Goal: Information Seeking & Learning: Understand process/instructions

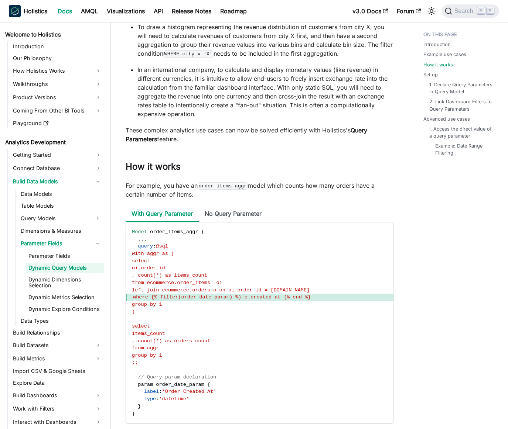
scroll to position [548, 0]
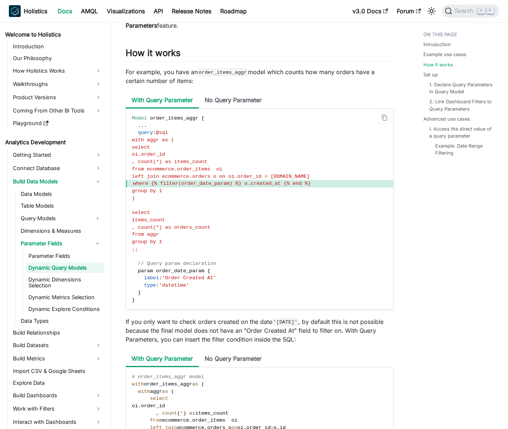
drag, startPoint x: 338, startPoint y: 183, endPoint x: 149, endPoint y: 183, distance: 189.0
click at [149, 183] on span "where {% filter(order_date_param) %} o.created_at {% end %}" at bounding box center [259, 183] width 267 height 7
click at [149, 183] on span "where {% filter(order_date_param) %} o.created_at {% end %}" at bounding box center [222, 184] width 178 height 6
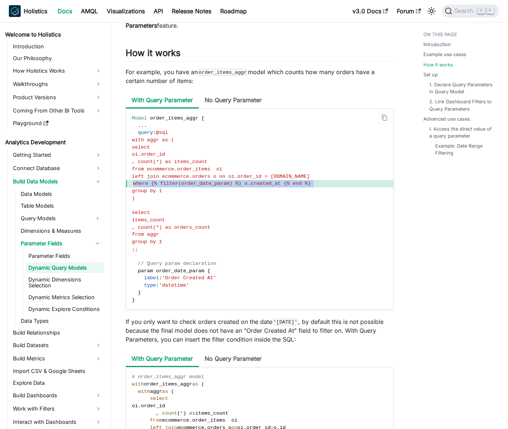
click at [157, 184] on span "where {% filter(order_date_param) %} o.created_at {% end %}" at bounding box center [222, 184] width 178 height 6
click at [189, 198] on code "Model order_items_aggr { . . . query : @sql with aggr as ( select oi.order_id ,…" at bounding box center [259, 209] width 267 height 201
click at [197, 178] on span "left join ecommerce.orders o on oi.order_id = [DOMAIN_NAME]" at bounding box center [221, 177] width 178 height 6
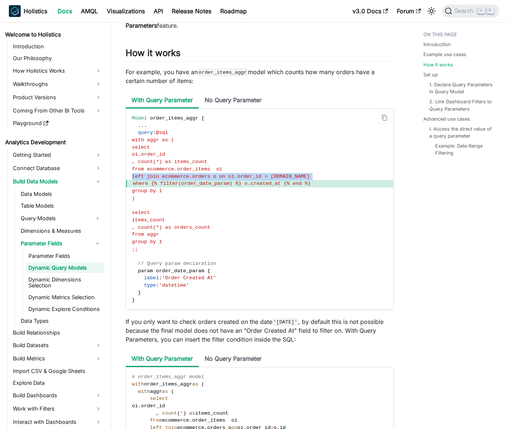
click at [197, 178] on span "left join ecommerce.orders o on oi.order_id = [DOMAIN_NAME]" at bounding box center [221, 177] width 178 height 6
click at [200, 182] on span "where {% filter(order_date_param) %} o.created_at {% end %}" at bounding box center [222, 184] width 178 height 6
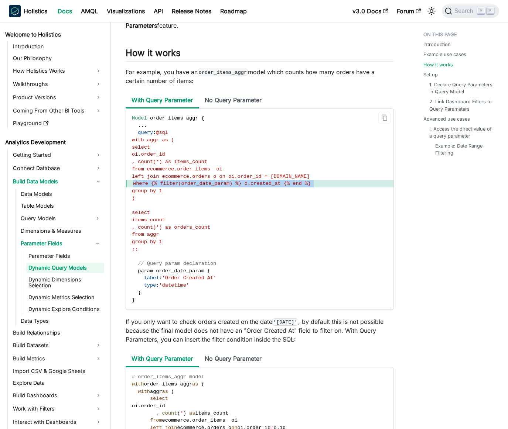
click at [200, 182] on span "where {% filter(order_date_param) %} o.created_at {% end %}" at bounding box center [222, 184] width 178 height 6
click at [197, 183] on span "where {% filter(order_date_param) %} o.created_at {% end %}" at bounding box center [222, 184] width 178 height 6
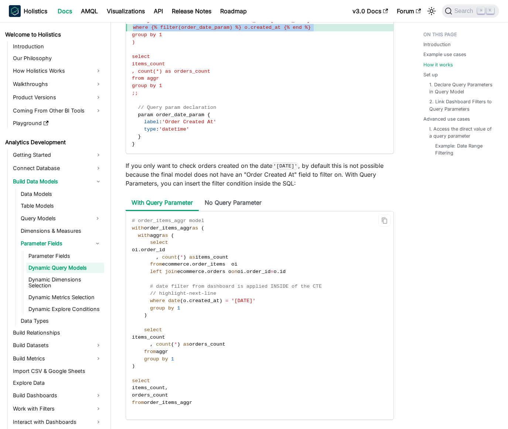
scroll to position [715, 0]
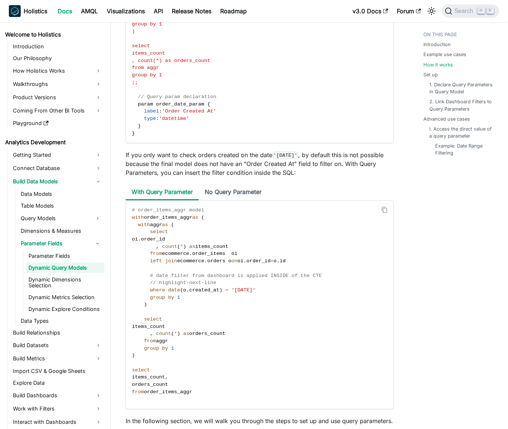
click at [201, 279] on code "# order_items_aggr model with order_items_aggr as ( with aggr as ( select oi . …" at bounding box center [259, 305] width 267 height 208
click at [203, 284] on span "// highlight-next-line" at bounding box center [183, 283] width 66 height 6
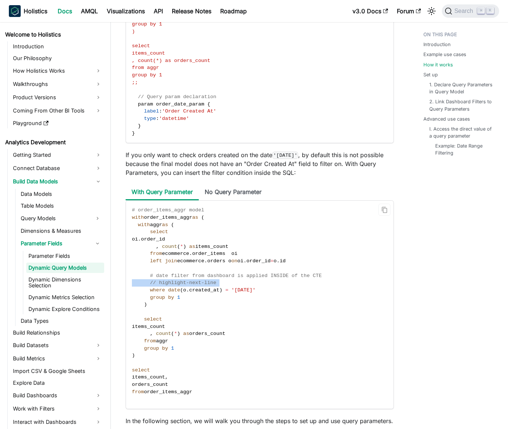
click at [203, 284] on span "// highlight-next-line" at bounding box center [183, 283] width 66 height 6
click at [199, 283] on span "// highlight-next-line" at bounding box center [183, 283] width 66 height 6
click at [195, 283] on span "// highlight-next-line" at bounding box center [183, 283] width 66 height 6
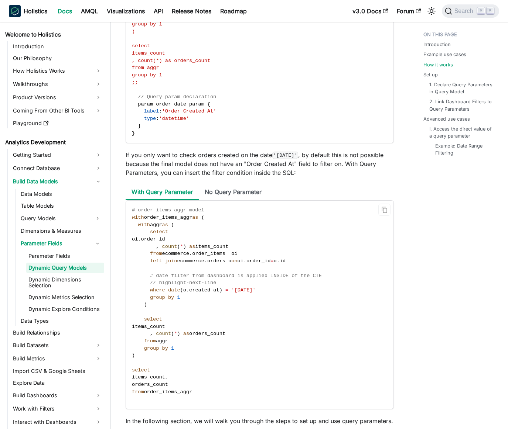
click at [194, 279] on code "# order_items_aggr model with order_items_aggr as ( with aggr as ( select oi . …" at bounding box center [259, 305] width 267 height 208
click at [190, 278] on span "# date filter from dashboard is applied INSIDE of the CTE" at bounding box center [236, 276] width 172 height 6
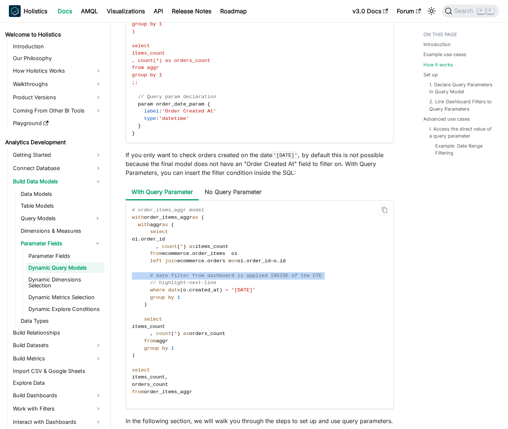
click at [190, 278] on span "# date filter from dashboard is applied INSIDE of the CTE" at bounding box center [236, 276] width 172 height 6
click at [193, 279] on code "# order_items_aggr model with order_items_aggr as ( with aggr as ( select oi . …" at bounding box center [259, 305] width 267 height 208
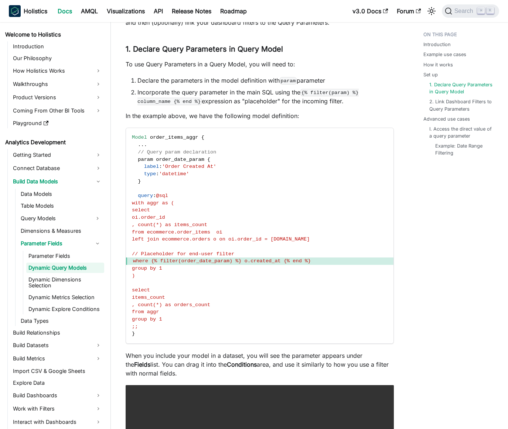
scroll to position [1170, 0]
click at [203, 262] on span "where {% filter(order_date_param) %} o.created_at {% end %}" at bounding box center [222, 261] width 178 height 6
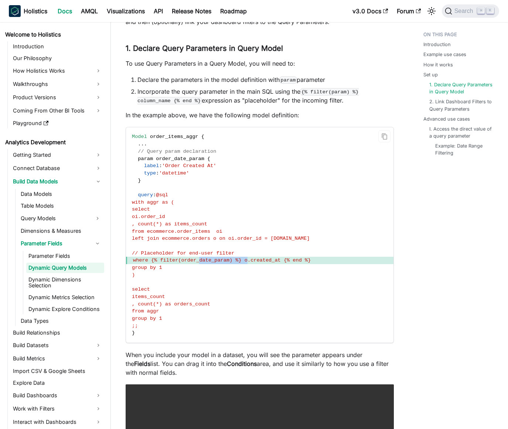
click at [203, 262] on span "where {% filter(order_date_param) %} o.created_at {% end %}" at bounding box center [222, 261] width 178 height 6
click at [195, 260] on span "where {% filter(order_date_param) %} o.created_at {% end %}" at bounding box center [222, 261] width 178 height 6
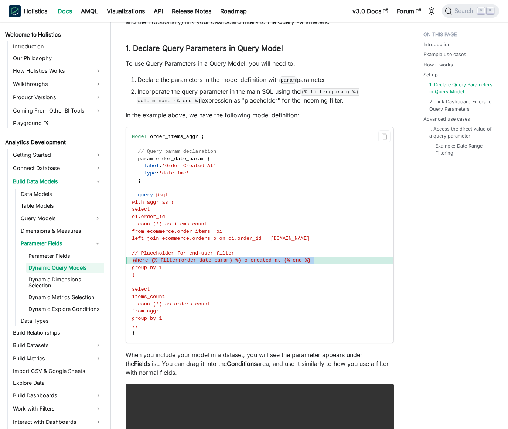
click at [195, 260] on span "where {% filter(order_date_param) %} o.created_at {% end %}" at bounding box center [222, 261] width 178 height 6
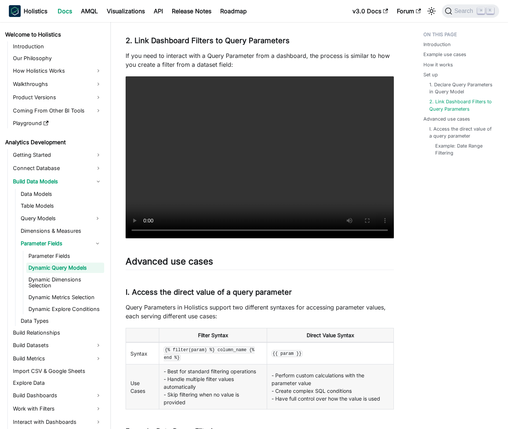
scroll to position [1755, 0]
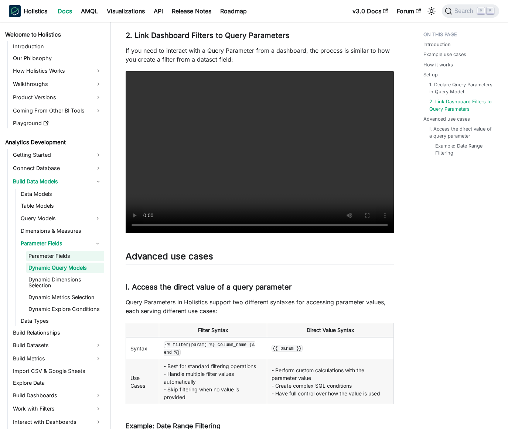
click at [70, 255] on link "Parameter Fields" at bounding box center [65, 256] width 78 height 10
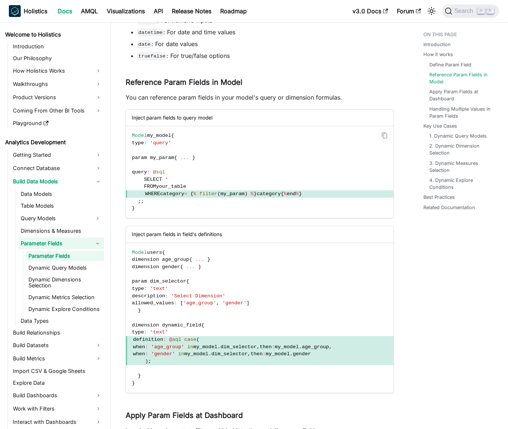
scroll to position [485, 0]
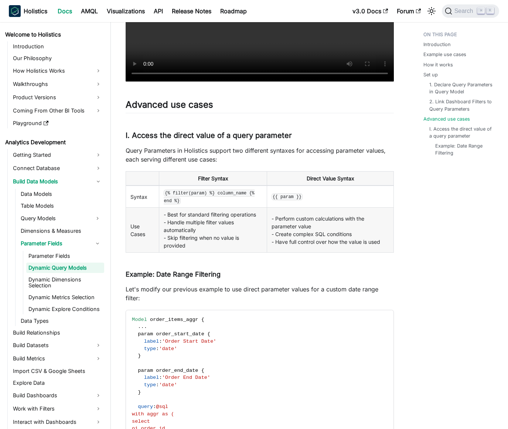
scroll to position [2062, 0]
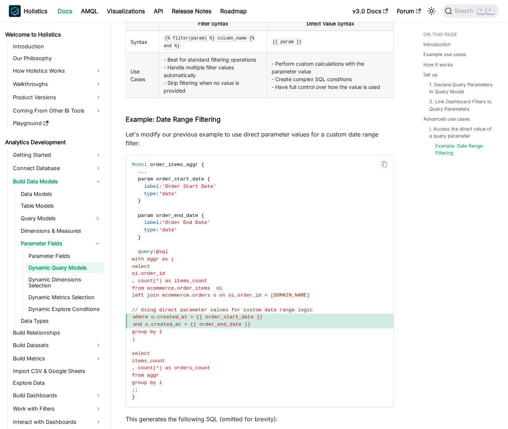
click at [262, 314] on span "where o.created_at > {{ order_start_date }}" at bounding box center [198, 317] width 130 height 6
click at [284, 321] on span "and o.created_at < {{ order_end_date }}" at bounding box center [259, 324] width 267 height 7
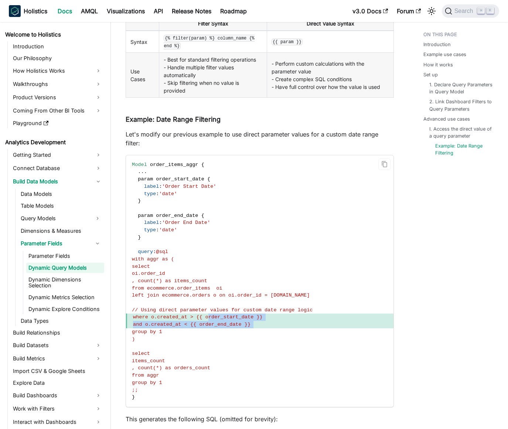
drag, startPoint x: 284, startPoint y: 315, endPoint x: 207, endPoint y: 311, distance: 76.9
click at [207, 311] on code "Model order_items_aggr { . . . param order_start_date { label : 'Order Start Da…" at bounding box center [259, 281] width 267 height 252
click at [207, 314] on span "where o.created_at > {{ order_start_date }}" at bounding box center [198, 317] width 130 height 6
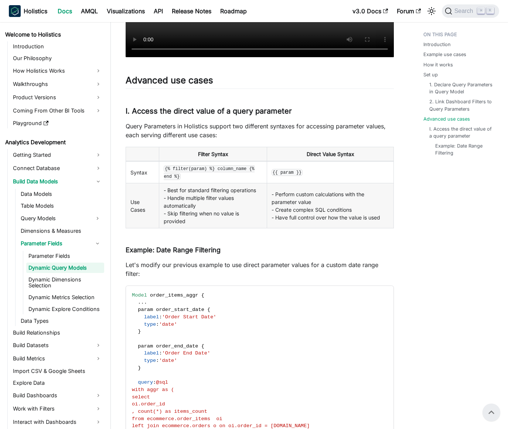
scroll to position [1918, 0]
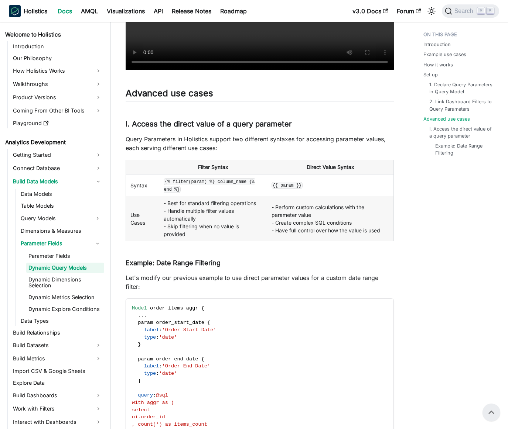
click at [188, 206] on td "- Best for standard filtering operations - Handle multiple filter values automa…" at bounding box center [213, 218] width 108 height 45
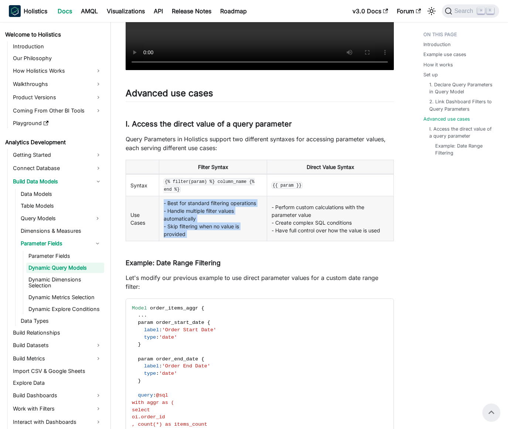
drag, startPoint x: 188, startPoint y: 206, endPoint x: 190, endPoint y: 230, distance: 23.7
click at [190, 230] on td "- Best for standard filtering operations - Handle multiple filter values automa…" at bounding box center [213, 218] width 108 height 45
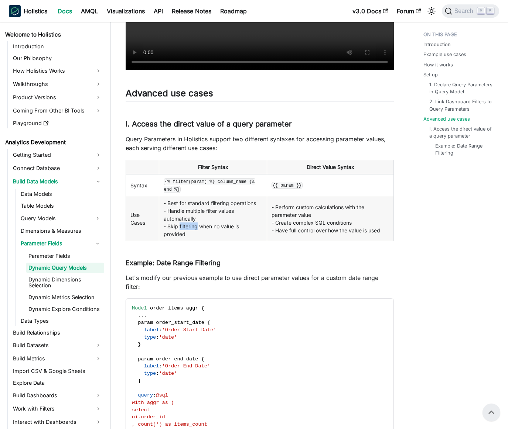
click at [190, 230] on td "- Best for standard filtering operations - Handle multiple filter values automa…" at bounding box center [213, 218] width 108 height 45
drag, startPoint x: 190, startPoint y: 230, endPoint x: 188, endPoint y: 207, distance: 22.6
click at [188, 208] on td "- Best for standard filtering operations - Handle multiple filter values automa…" at bounding box center [213, 218] width 108 height 45
click at [187, 206] on td "- Best for standard filtering operations - Handle multiple filter values automa…" at bounding box center [213, 218] width 108 height 45
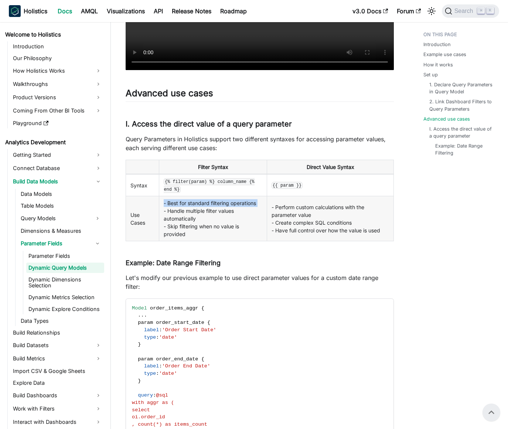
click at [187, 206] on td "- Best for standard filtering operations - Handle multiple filter values automa…" at bounding box center [213, 218] width 108 height 45
click at [194, 208] on td "- Best for standard filtering operations - Handle multiple filter values automa…" at bounding box center [213, 218] width 108 height 45
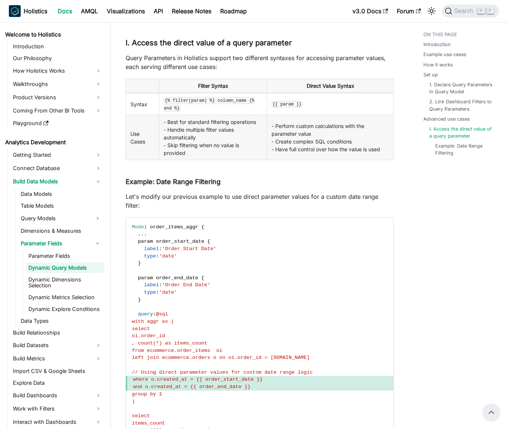
scroll to position [1967, 0]
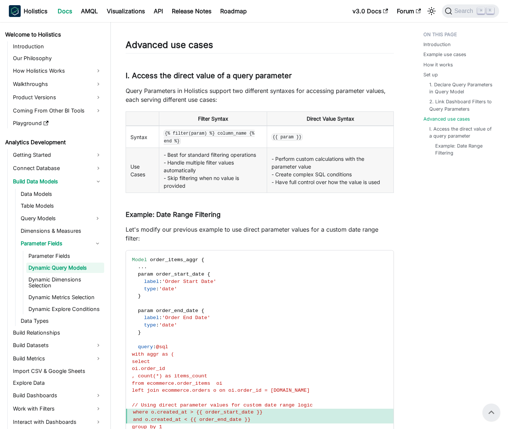
click at [191, 138] on td "{% filter(param) %} column_name {% end %}" at bounding box center [213, 137] width 108 height 22
copy code "{% filter(param) %} column_name {% end %}"
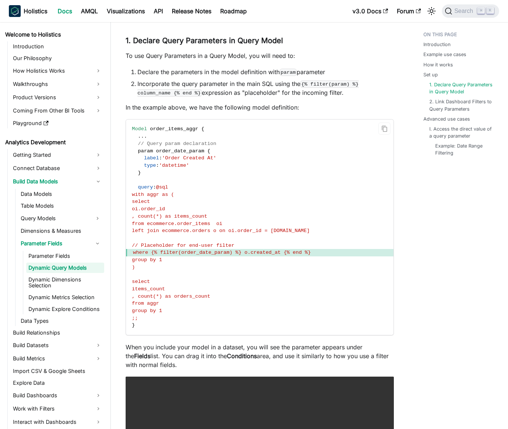
scroll to position [1232, 0]
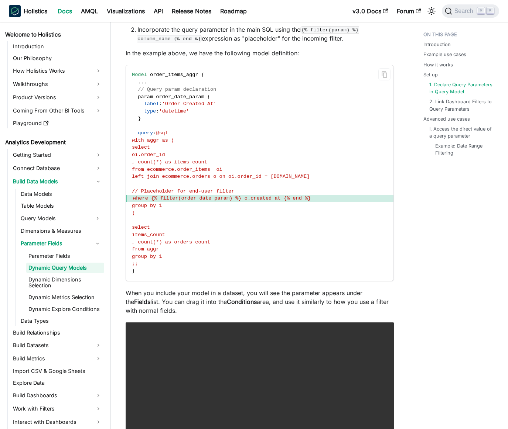
click at [214, 200] on span "where {% filter(order_date_param) %} o.created_at {% end %}" at bounding box center [222, 199] width 178 height 6
drag, startPoint x: 346, startPoint y: 197, endPoint x: 150, endPoint y: 199, distance: 196.4
click at [150, 199] on span "where {% filter(order_date_param) %} o.created_at {% end %}" at bounding box center [259, 198] width 267 height 7
copy span "where {% filter(order_date_param) %} o.created_at {% end %}"
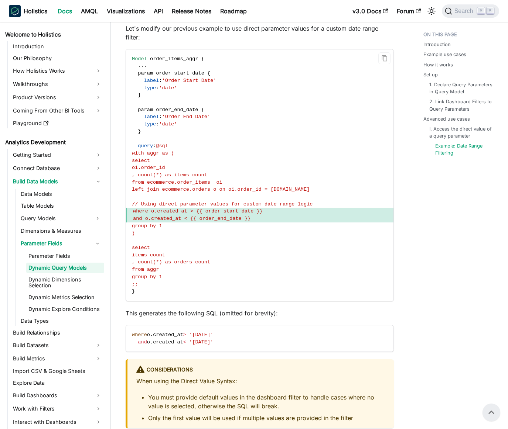
scroll to position [2093, 0]
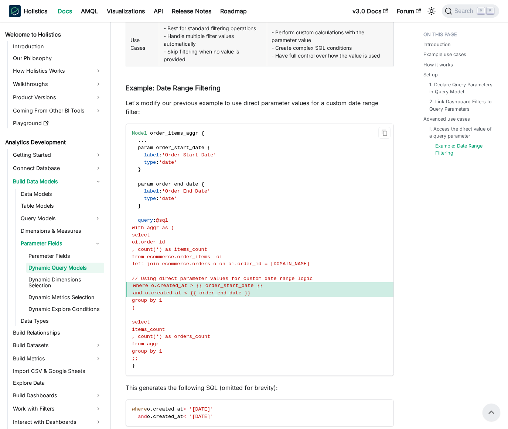
click at [245, 283] on span "where o.created_at > {{ order_start_date }}" at bounding box center [198, 286] width 130 height 6
click at [254, 283] on span "where o.created_at > {{ order_start_date }}" at bounding box center [198, 286] width 130 height 6
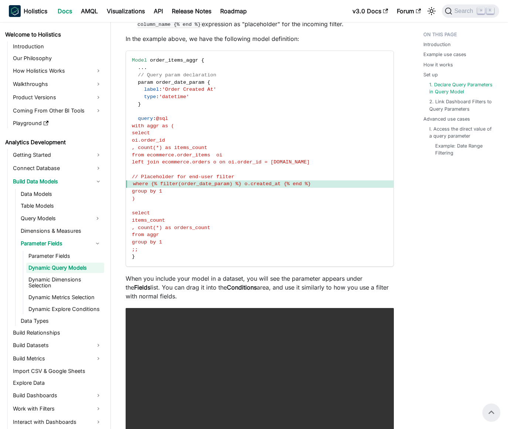
scroll to position [1193, 0]
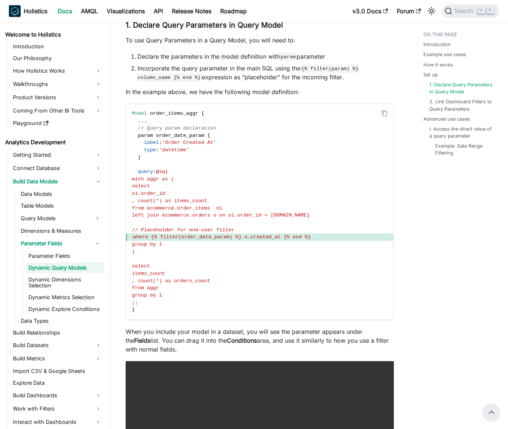
click at [222, 209] on span "from ecommerce.order_items oi" at bounding box center [177, 209] width 90 height 6
click at [222, 207] on span "from ecommerce.order_items oi" at bounding box center [177, 209] width 90 height 6
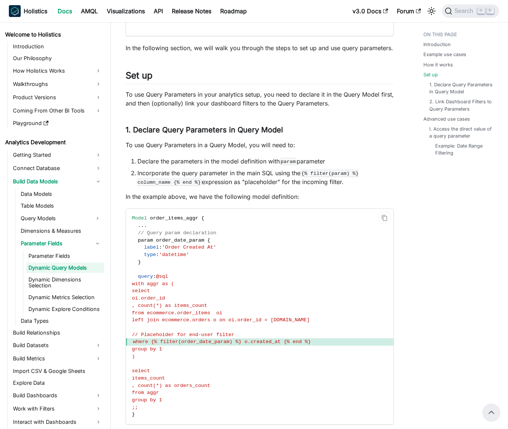
scroll to position [1084, 0]
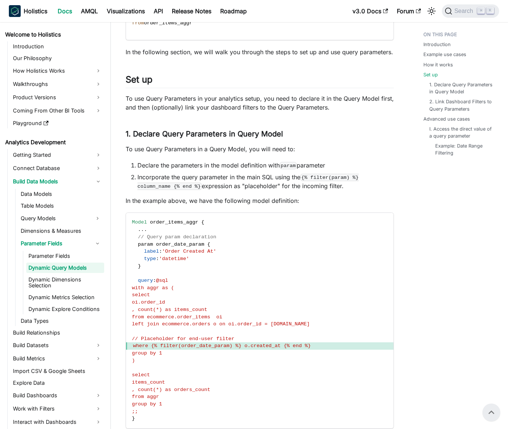
click at [189, 148] on p "To use Query Parameters in a Query Model, you will need to:" at bounding box center [259, 149] width 268 height 9
click at [185, 148] on p "To use Query Parameters in a Query Model, you will need to:" at bounding box center [259, 149] width 268 height 9
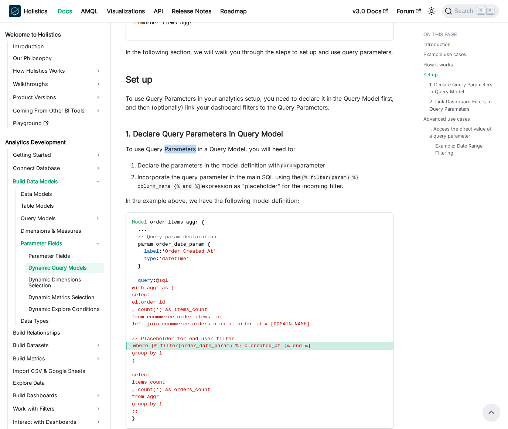
click at [185, 148] on p "To use Query Parameters in a Query Model, you will need to:" at bounding box center [259, 149] width 268 height 9
click at [187, 148] on p "To use Query Parameters in a Query Model, you will need to:" at bounding box center [259, 149] width 268 height 9
click at [190, 164] on li "Declare the parameters in the model definition with param parameter" at bounding box center [265, 165] width 256 height 9
drag, startPoint x: 190, startPoint y: 164, endPoint x: 244, endPoint y: 166, distance: 54.0
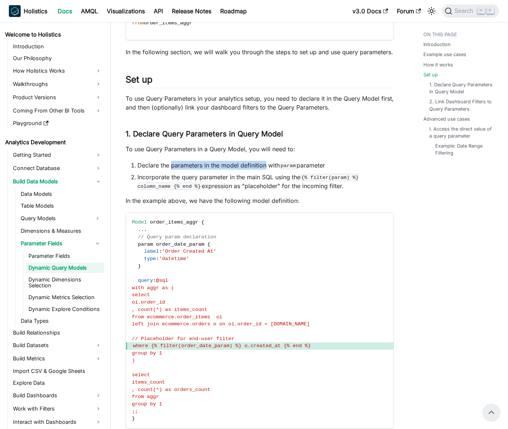
click at [244, 166] on li "Declare the parameters in the model definition with param parameter" at bounding box center [265, 165] width 256 height 9
click at [247, 166] on li "Declare the parameters in the model definition with param parameter" at bounding box center [265, 165] width 256 height 9
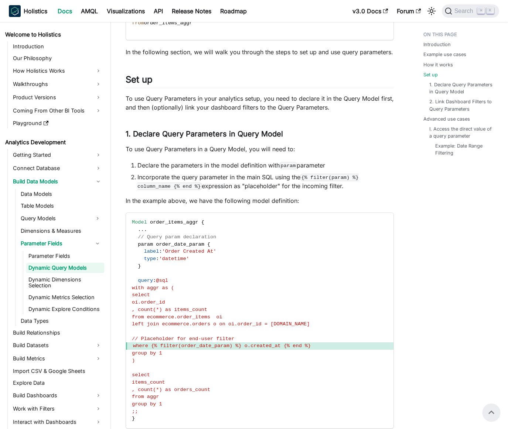
click at [245, 174] on li "Incorporate the query parameter in the main SQL using the {% filter(param) %} c…" at bounding box center [265, 182] width 256 height 18
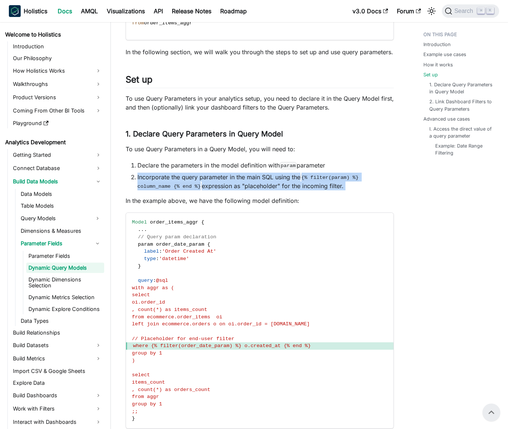
click at [245, 174] on li "Incorporate the query parameter in the main SQL using the {% filter(param) %} c…" at bounding box center [265, 182] width 256 height 18
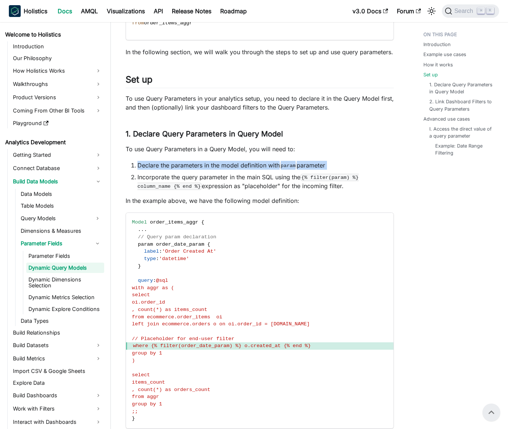
click at [239, 176] on li "Incorporate the query parameter in the main SQL using the {% filter(param) %} c…" at bounding box center [265, 182] width 256 height 18
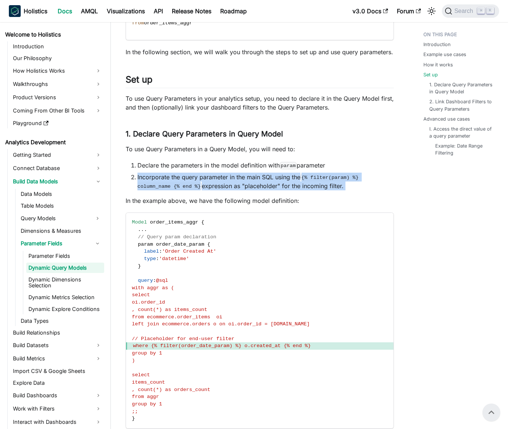
click at [239, 176] on li "Incorporate the query parameter in the main SQL using the {% filter(param) %} c…" at bounding box center [265, 182] width 256 height 18
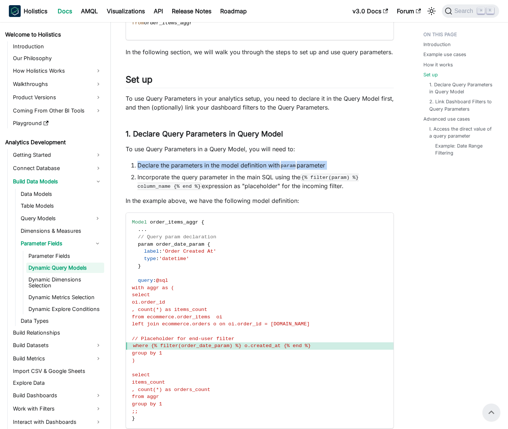
click at [234, 177] on li "Incorporate the query parameter in the main SQL using the {% filter(param) %} c…" at bounding box center [265, 182] width 256 height 18
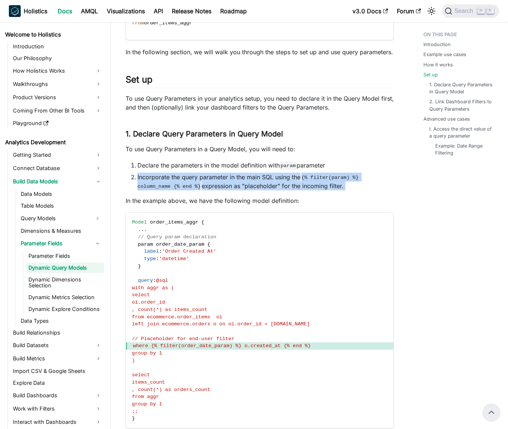
click at [234, 177] on li "Incorporate the query parameter in the main SQL using the {% filter(param) %} c…" at bounding box center [265, 182] width 256 height 18
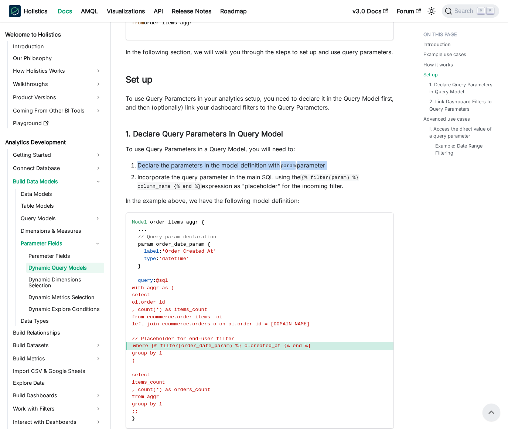
click at [232, 176] on li "Incorporate the query parameter in the main SQL using the {% filter(param) %} c…" at bounding box center [265, 182] width 256 height 18
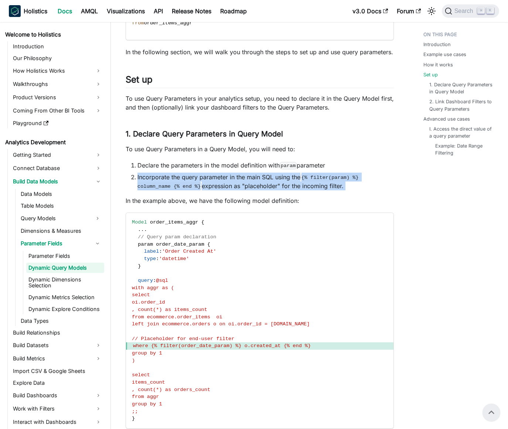
click at [232, 176] on li "Incorporate the query parameter in the main SQL using the {% filter(param) %} c…" at bounding box center [265, 182] width 256 height 18
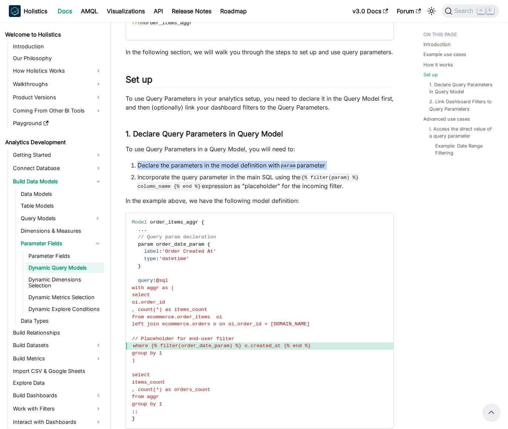
click at [237, 178] on li "Incorporate the query parameter in the main SQL using the {% filter(param) %} c…" at bounding box center [265, 182] width 256 height 18
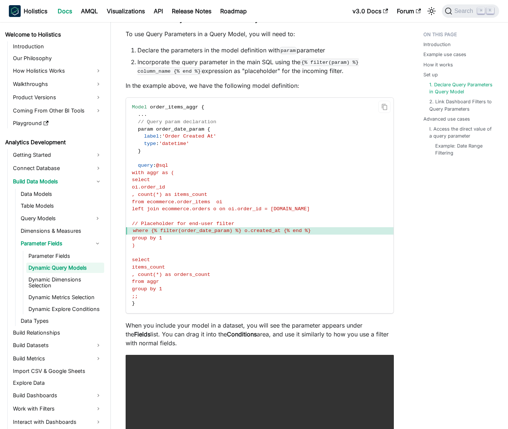
scroll to position [1235, 0]
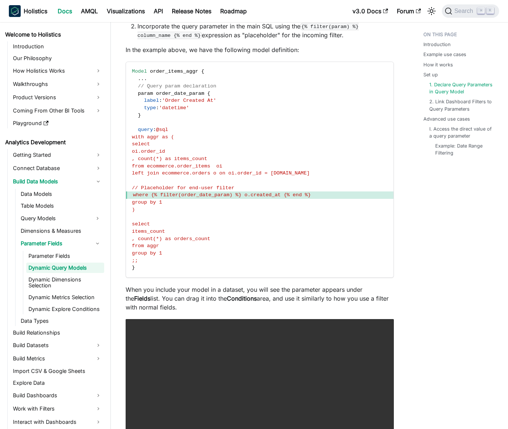
click at [251, 290] on p "When you include your model in a dataset, you will see the parameter appears un…" at bounding box center [259, 298] width 268 height 27
click at [259, 292] on p "When you include your model in a dataset, you will see the parameter appears un…" at bounding box center [259, 298] width 268 height 27
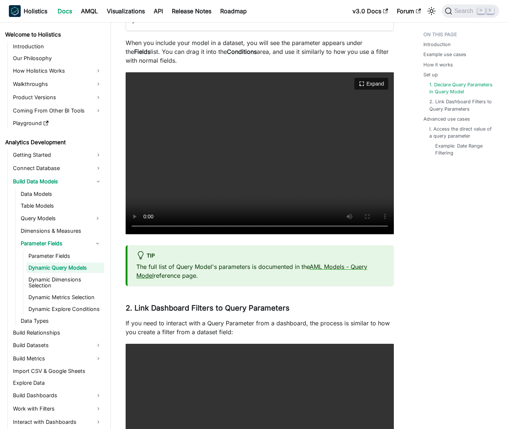
scroll to position [1529, 0]
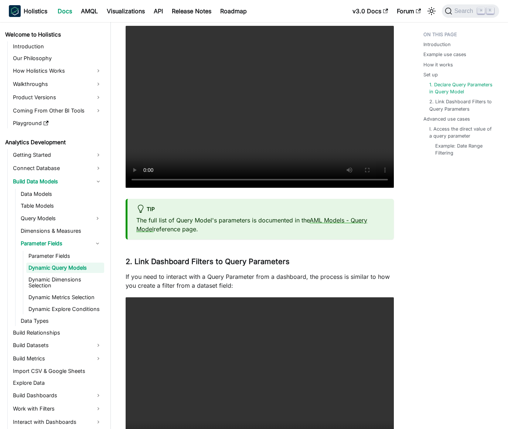
click at [224, 275] on p "If you need to interact with a Query Parameter from a dashboard, the process is…" at bounding box center [259, 281] width 268 height 18
click at [220, 274] on p "If you need to interact with a Query Parameter from a dashboard, the process is…" at bounding box center [259, 281] width 268 height 18
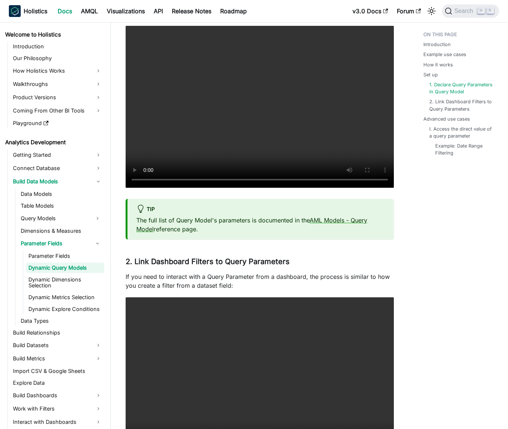
drag, startPoint x: 220, startPoint y: 274, endPoint x: 217, endPoint y: 275, distance: 3.7
click at [220, 274] on p "If you need to interact with a Query Parameter from a dashboard, the process is…" at bounding box center [259, 281] width 268 height 18
click at [216, 275] on p "If you need to interact with a Query Parameter from a dashboard, the process is…" at bounding box center [259, 281] width 268 height 18
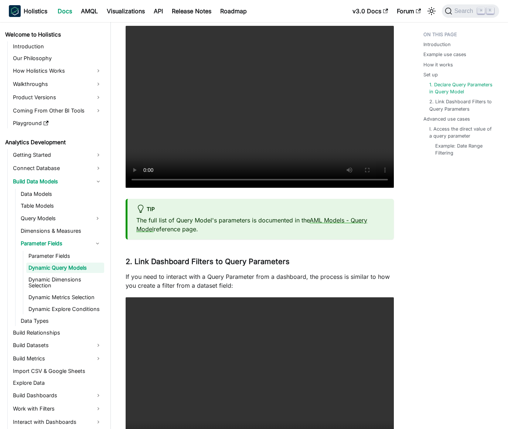
click at [213, 274] on p "If you need to interact with a Query Parameter from a dashboard, the process is…" at bounding box center [259, 281] width 268 height 18
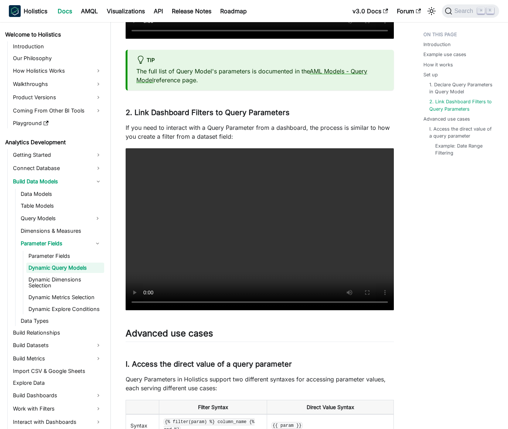
click at [192, 132] on p "If you need to interact with a Query Parameter from a dashboard, the process is…" at bounding box center [259, 132] width 268 height 18
click at [188, 129] on p "If you need to interact with a Query Parameter from a dashboard, the process is…" at bounding box center [259, 132] width 268 height 18
click at [215, 129] on p "If you need to interact with a Query Parameter from a dashboard, the process is…" at bounding box center [259, 132] width 268 height 18
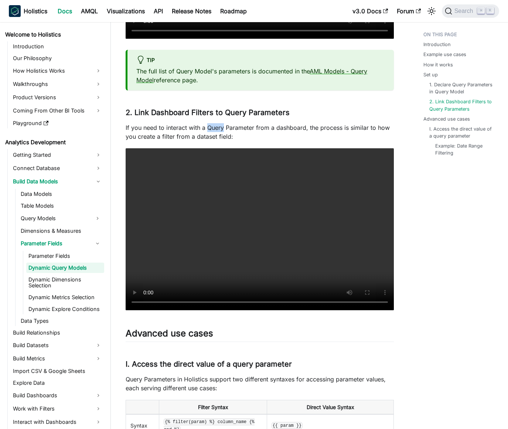
click at [215, 129] on p "If you need to interact with a Query Parameter from a dashboard, the process is…" at bounding box center [259, 132] width 268 height 18
click at [209, 128] on p "If you need to interact with a Query Parameter from a dashboard, the process is…" at bounding box center [259, 132] width 268 height 18
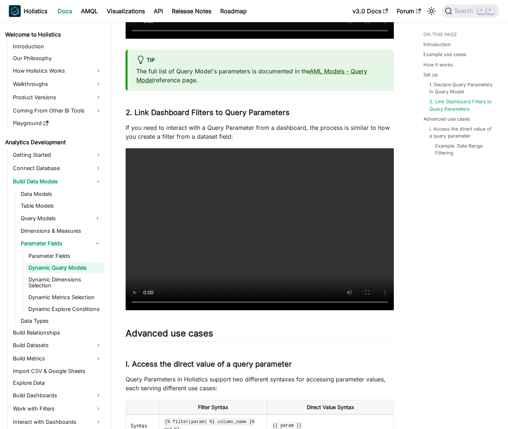
click at [209, 128] on p "If you need to interact with a Query Parameter from a dashboard, the process is…" at bounding box center [259, 132] width 268 height 18
click at [214, 129] on p "If you need to interact with a Query Parameter from a dashboard, the process is…" at bounding box center [259, 132] width 268 height 18
drag, startPoint x: 214, startPoint y: 129, endPoint x: 274, endPoint y: 127, distance: 59.1
click at [273, 127] on p "If you need to interact with a Query Parameter from a dashboard, the process is…" at bounding box center [259, 132] width 268 height 18
click at [274, 127] on p "If you need to interact with a Query Parameter from a dashboard, the process is…" at bounding box center [259, 132] width 268 height 18
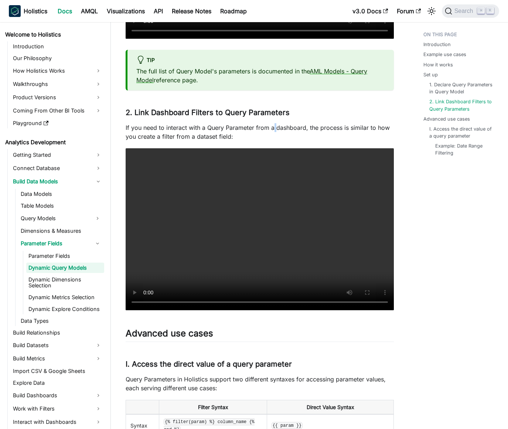
click at [274, 127] on p "If you need to interact with a Query Parameter from a dashboard, the process is…" at bounding box center [259, 132] width 268 height 18
drag, startPoint x: 274, startPoint y: 127, endPoint x: 265, endPoint y: 127, distance: 8.1
click at [273, 127] on p "If you need to interact with a Query Parameter from a dashboard, the process is…" at bounding box center [259, 132] width 268 height 18
click at [265, 127] on p "If you need to interact with a Query Parameter from a dashboard, the process is…" at bounding box center [259, 132] width 268 height 18
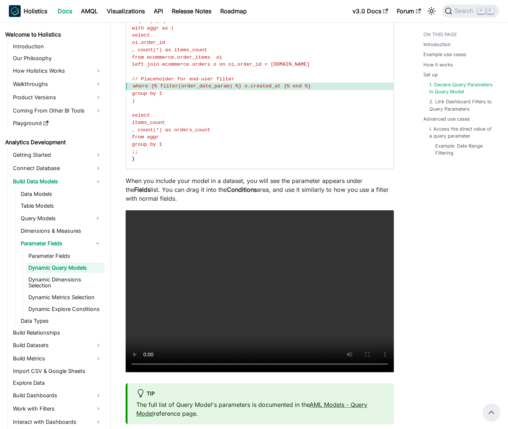
scroll to position [1337, 0]
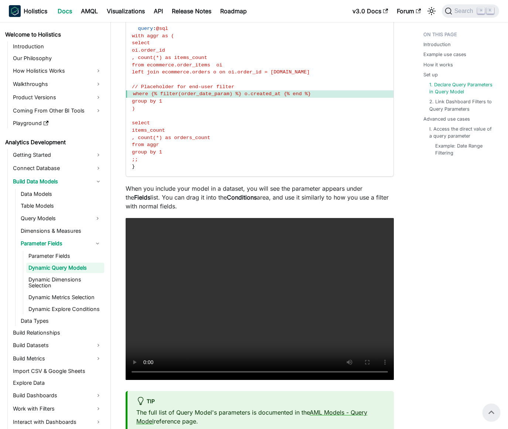
click at [215, 97] on span "where {% filter(order_date_param) %} o.created_at {% end %}" at bounding box center [259, 93] width 267 height 7
click at [215, 95] on span "where {% filter(order_date_param) %} o.created_at {% end %}" at bounding box center [222, 94] width 178 height 6
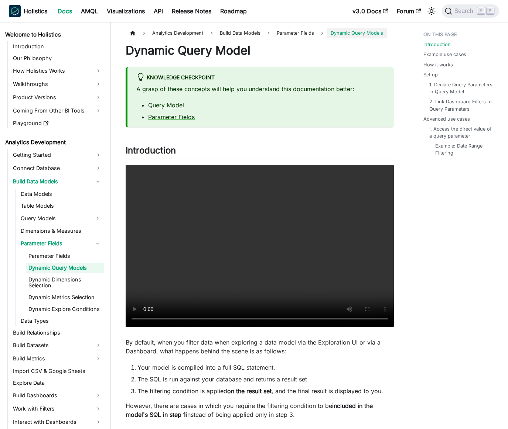
scroll to position [0, 0]
click at [178, 118] on link "Parameter Fields" at bounding box center [171, 117] width 47 height 7
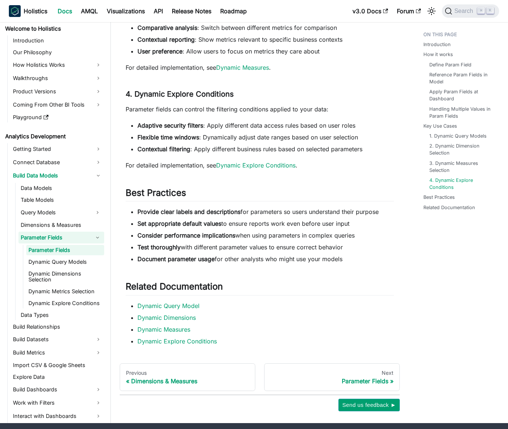
scroll to position [2036, 0]
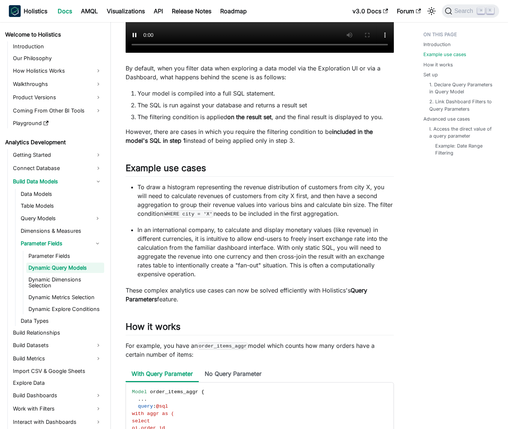
scroll to position [279, 0]
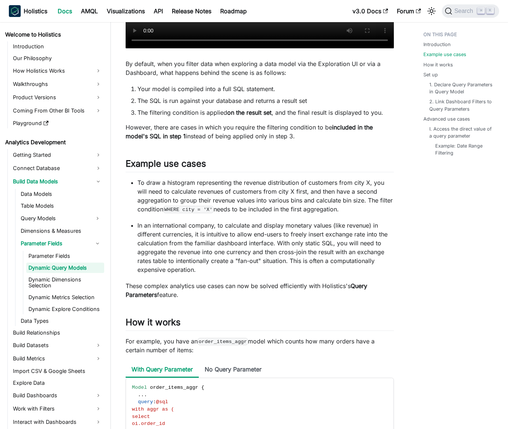
click at [254, 196] on p "To draw a histogram representing the revenue distribution of customers from cit…" at bounding box center [265, 195] width 256 height 35
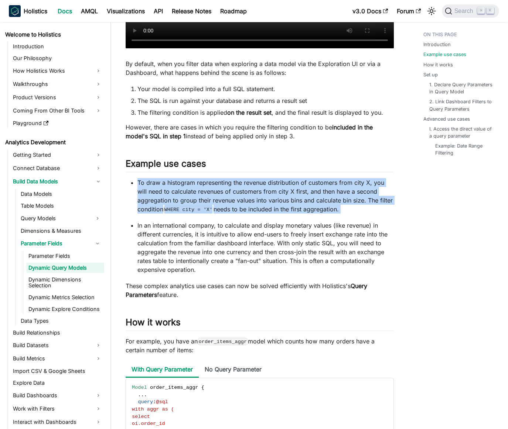
click at [254, 196] on p "To draw a histogram representing the revenue distribution of customers from cit…" at bounding box center [265, 195] width 256 height 35
click at [259, 197] on p "To draw a histogram representing the revenue distribution of customers from cit…" at bounding box center [265, 195] width 256 height 35
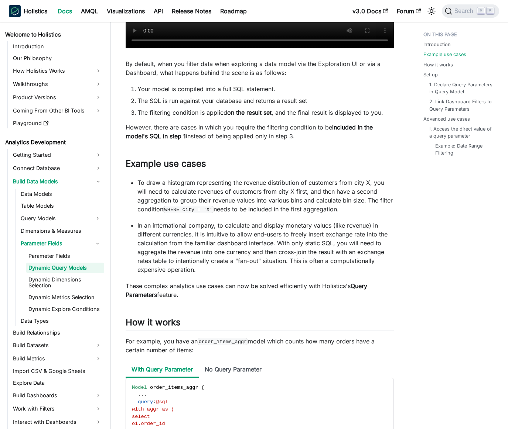
click at [267, 183] on p "To draw a histogram representing the revenue distribution of customers from cit…" at bounding box center [265, 195] width 256 height 35
drag, startPoint x: 267, startPoint y: 183, endPoint x: 338, endPoint y: 185, distance: 71.3
click at [337, 185] on p "To draw a histogram representing the revenue distribution of customers from cit…" at bounding box center [265, 195] width 256 height 35
click at [338, 185] on p "To draw a histogram representing the revenue distribution of customers from cit…" at bounding box center [265, 195] width 256 height 35
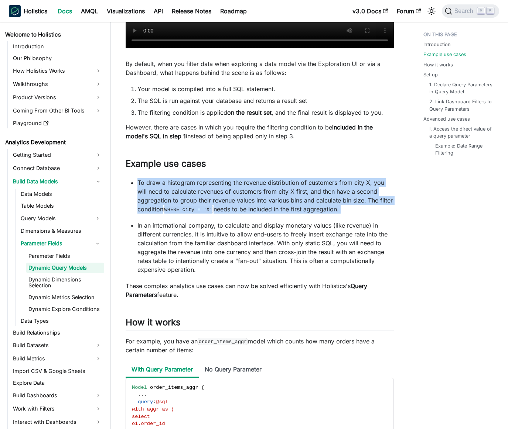
click at [338, 185] on p "To draw a histogram representing the revenue distribution of customers from cit…" at bounding box center [265, 195] width 256 height 35
click at [321, 191] on p "To draw a histogram representing the revenue distribution of customers from cit…" at bounding box center [265, 195] width 256 height 35
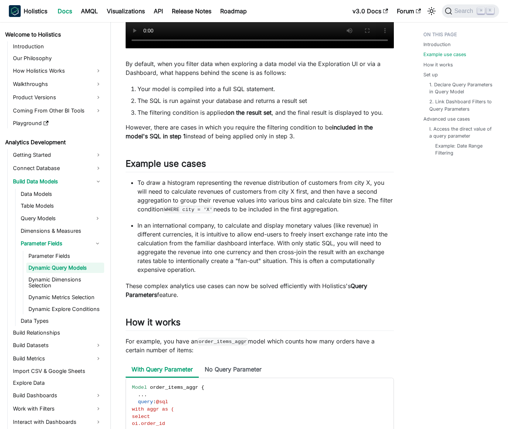
click at [301, 197] on p "To draw a histogram representing the revenue distribution of customers from cit…" at bounding box center [265, 195] width 256 height 35
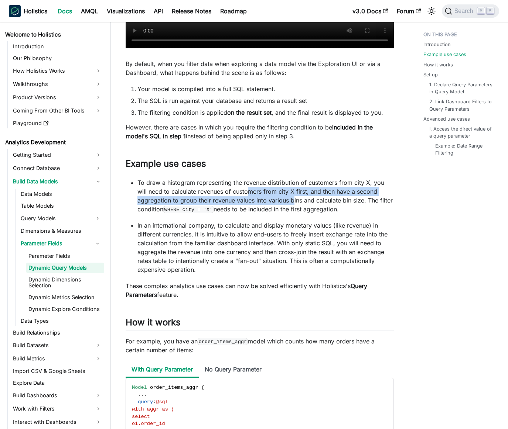
drag, startPoint x: 259, startPoint y: 196, endPoint x: 235, endPoint y: 196, distance: 24.7
click at [238, 196] on p "To draw a histogram representing the revenue distribution of customers from cit…" at bounding box center [265, 195] width 256 height 35
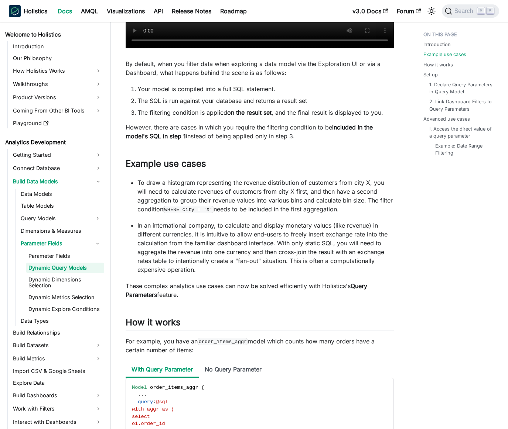
click at [233, 196] on p "To draw a histogram representing the revenue distribution of customers from cit…" at bounding box center [265, 195] width 256 height 35
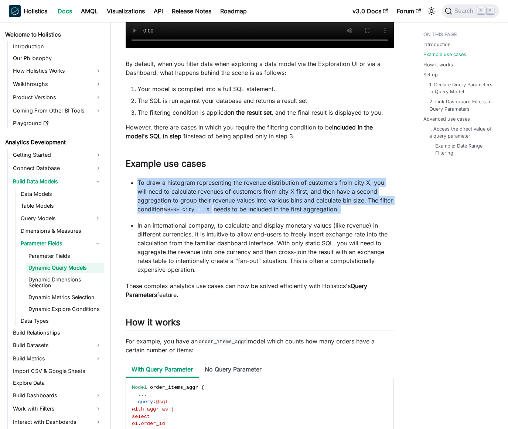
click at [233, 196] on p "To draw a histogram representing the revenue distribution of customers from cit…" at bounding box center [265, 195] width 256 height 35
click at [239, 197] on p "To draw a histogram representing the revenue distribution of customers from cit…" at bounding box center [265, 195] width 256 height 35
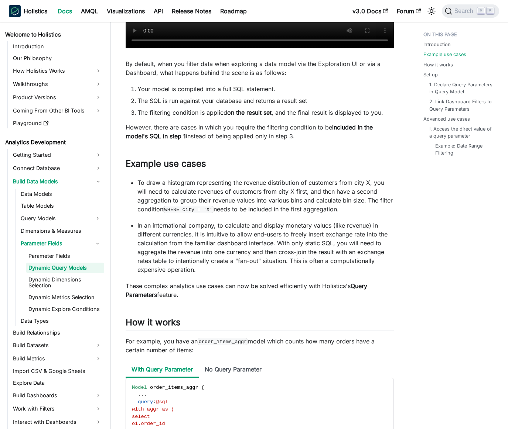
click at [238, 206] on p "To draw a histogram representing the revenue distribution of customers from cit…" at bounding box center [265, 195] width 256 height 35
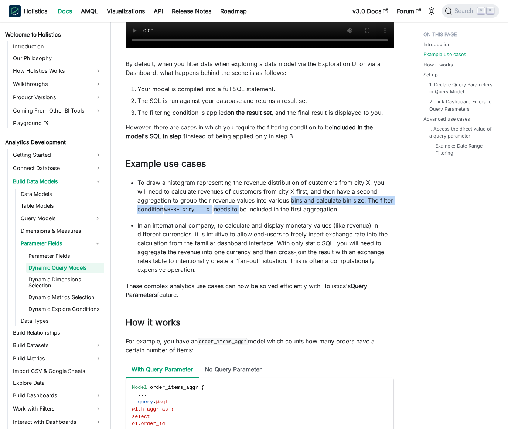
drag, startPoint x: 238, startPoint y: 206, endPoint x: 329, endPoint y: 204, distance: 91.2
click at [327, 204] on p "To draw a histogram representing the revenue distribution of customers from cit…" at bounding box center [265, 195] width 256 height 35
click at [329, 204] on p "To draw a histogram representing the revenue distribution of customers from cit…" at bounding box center [265, 195] width 256 height 35
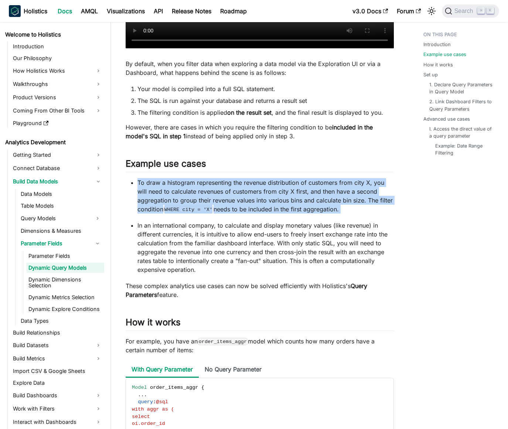
click at [329, 204] on p "To draw a histogram representing the revenue distribution of customers from cit…" at bounding box center [265, 195] width 256 height 35
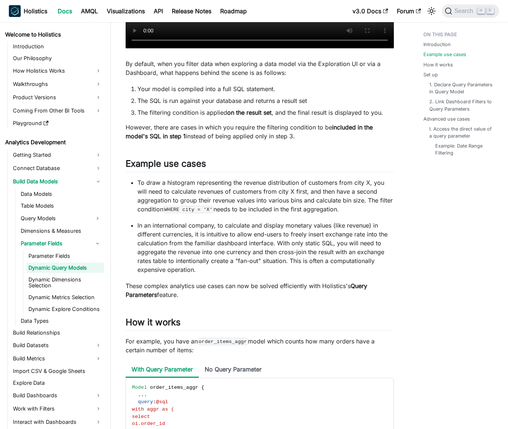
click at [314, 228] on p "In an international company, to calculate and display monetary values (like rev…" at bounding box center [265, 247] width 256 height 53
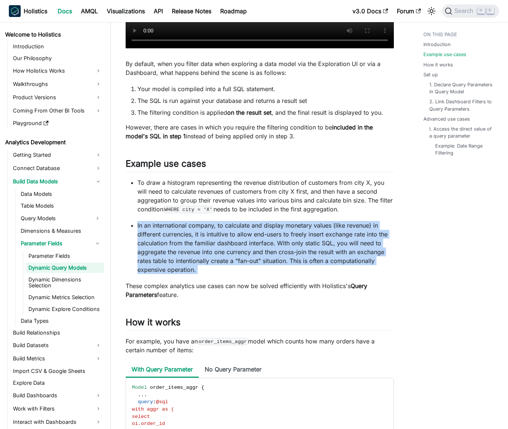
click at [314, 228] on p "In an international company, to calculate and display monetary values (like rev…" at bounding box center [265, 247] width 256 height 53
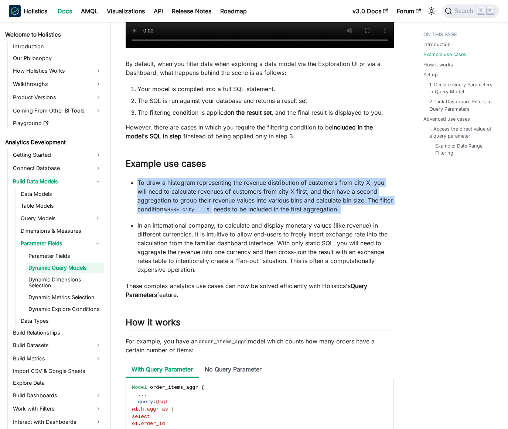
click at [311, 228] on p "In an international company, to calculate and display monetary values (like rev…" at bounding box center [265, 247] width 256 height 53
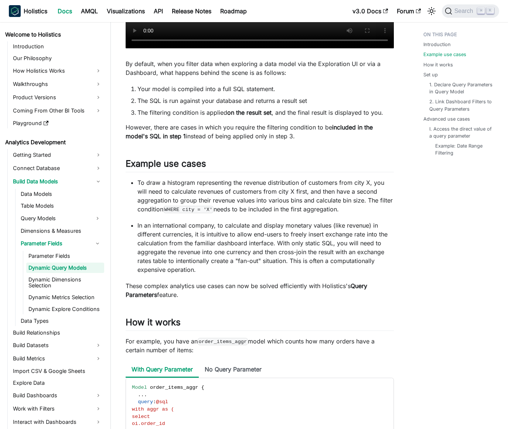
click at [320, 227] on p "In an international company, to calculate and display monetary values (like rev…" at bounding box center [265, 247] width 256 height 53
drag, startPoint x: 320, startPoint y: 227, endPoint x: 261, endPoint y: 228, distance: 58.7
click at [312, 227] on p "In an international company, to calculate and display monetary values (like rev…" at bounding box center [265, 247] width 256 height 53
drag, startPoint x: 261, startPoint y: 228, endPoint x: 224, endPoint y: 230, distance: 36.9
click at [227, 230] on p "In an international company, to calculate and display monetary values (like rev…" at bounding box center [265, 247] width 256 height 53
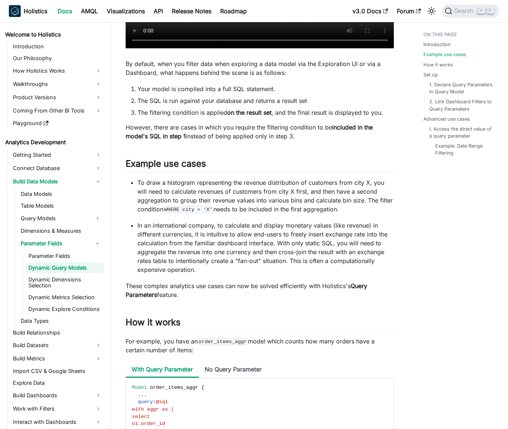
click at [224, 229] on p "In an international company, to calculate and display monetary values (like rev…" at bounding box center [265, 247] width 256 height 53
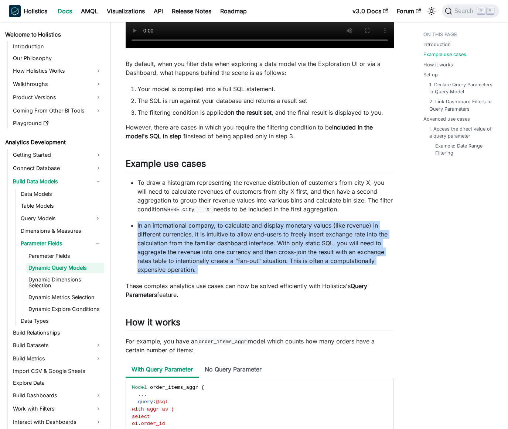
drag, startPoint x: 224, startPoint y: 229, endPoint x: 219, endPoint y: 229, distance: 5.5
click at [224, 229] on p "In an international company, to calculate and display monetary values (like rev…" at bounding box center [265, 247] width 256 height 53
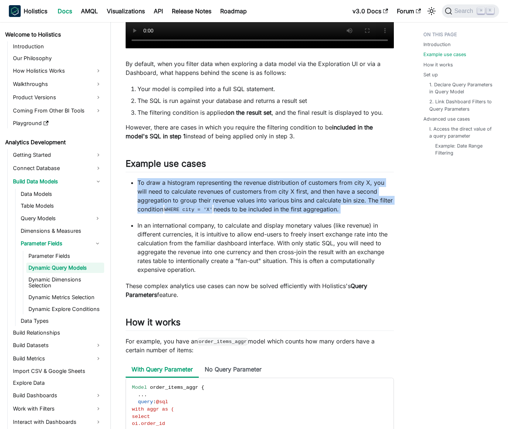
click at [219, 229] on p "In an international company, to calculate and display monetary values (like rev…" at bounding box center [265, 247] width 256 height 53
drag, startPoint x: 253, startPoint y: 276, endPoint x: 254, endPoint y: 296, distance: 20.4
click at [254, 296] on p "These complex analytics use cases can now be solved efficiently with Holistics'…" at bounding box center [259, 291] width 268 height 18
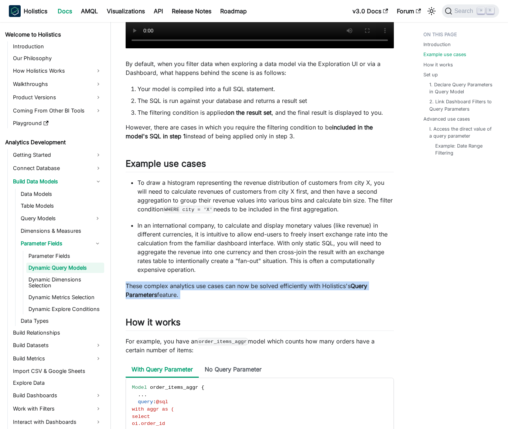
drag, startPoint x: 254, startPoint y: 296, endPoint x: 253, endPoint y: 282, distance: 14.4
click at [254, 286] on p "These complex analytics use cases can now be solved efficiently with Holistics'…" at bounding box center [259, 291] width 268 height 18
click at [253, 282] on p "These complex analytics use cases can now be solved efficiently with Holistics'…" at bounding box center [259, 291] width 268 height 18
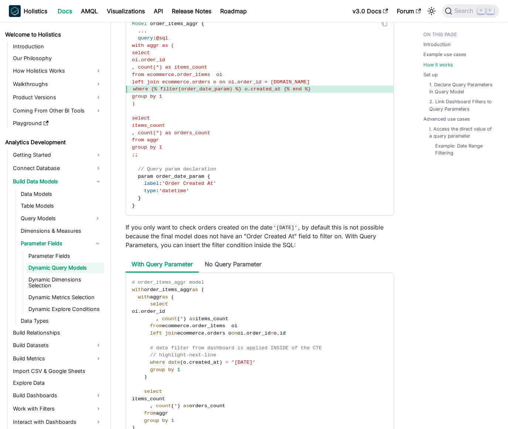
scroll to position [643, 0]
click at [213, 235] on p "If you only want to check orders created on the date '[DATE]' , by default this…" at bounding box center [259, 236] width 268 height 27
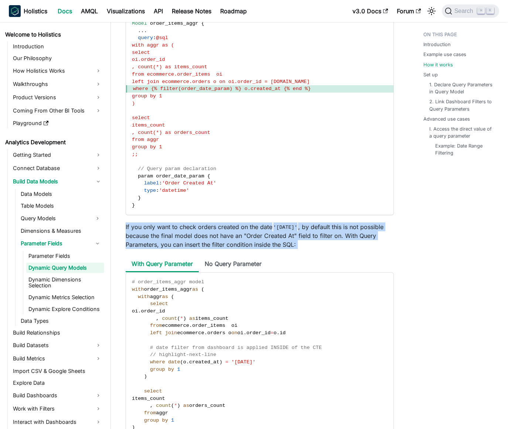
click at [213, 235] on p "If you only want to check orders created on the date '[DATE]' , by default this…" at bounding box center [259, 236] width 268 height 27
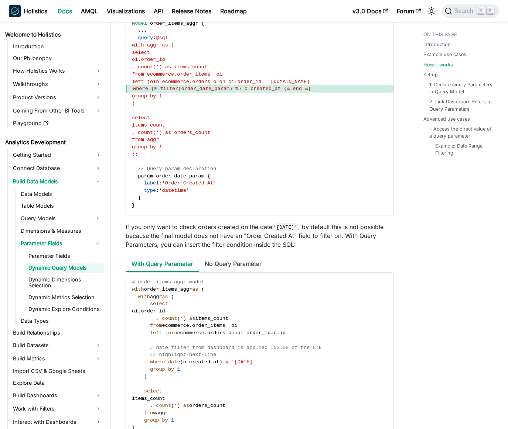
click at [208, 235] on p "If you only want to check orders created on the date '[DATE]' , by default this…" at bounding box center [259, 236] width 268 height 27
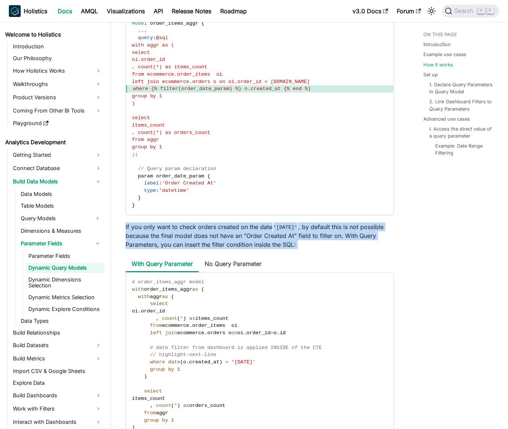
click at [208, 235] on p "If you only want to check orders created on the date '[DATE]' , by default this…" at bounding box center [259, 236] width 268 height 27
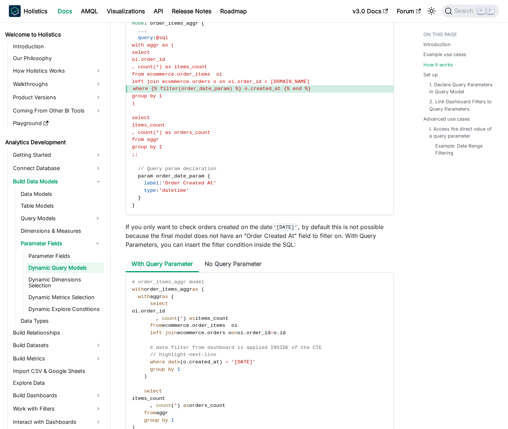
click at [204, 234] on p "If you only want to check orders created on the date '[DATE]' , by default this…" at bounding box center [259, 236] width 268 height 27
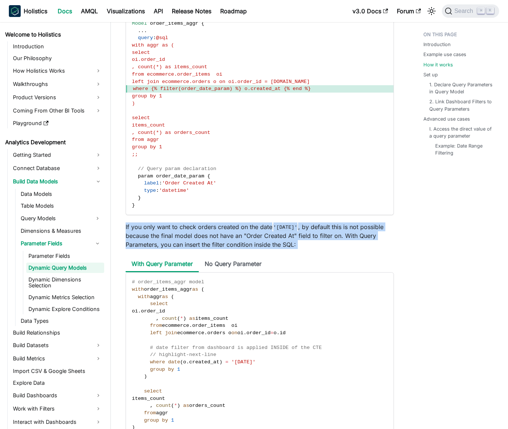
click at [204, 234] on p "If you only want to check orders created on the date '[DATE]' , by default this…" at bounding box center [259, 236] width 268 height 27
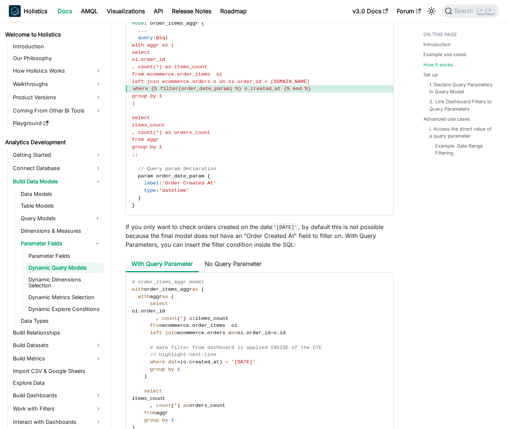
click at [201, 234] on p "If you only want to check orders created on the date '[DATE]' , by default this…" at bounding box center [259, 236] width 268 height 27
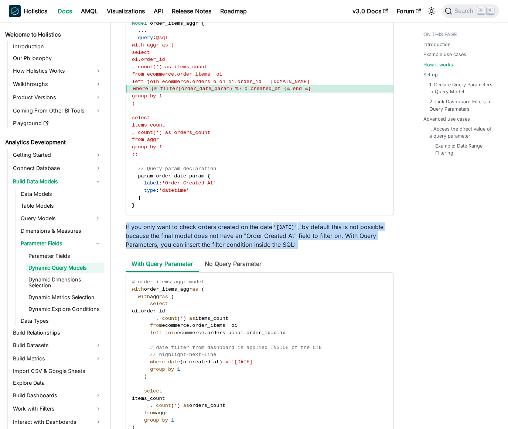
click at [201, 234] on p "If you only want to check orders created on the date '[DATE]' , by default this…" at bounding box center [259, 236] width 268 height 27
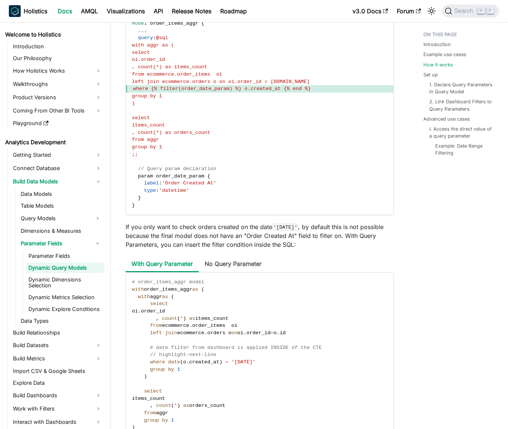
click at [204, 234] on p "If you only want to check orders created on the date '[DATE]' , by default this…" at bounding box center [259, 236] width 268 height 27
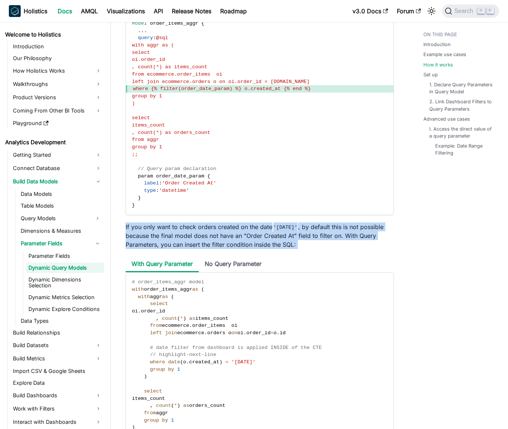
click at [204, 234] on p "If you only want to check orders created on the date '[DATE]' , by default this…" at bounding box center [259, 236] width 268 height 27
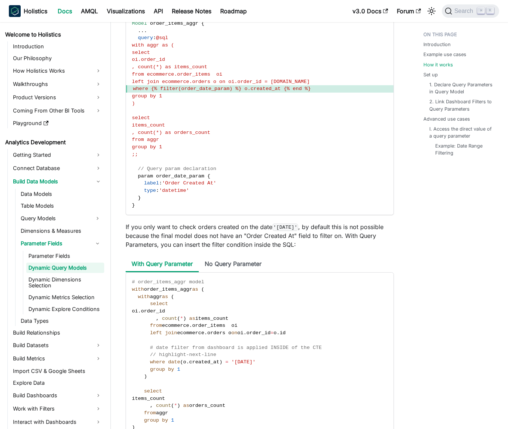
click at [210, 235] on p "If you only want to check orders created on the date '[DATE]' , by default this…" at bounding box center [259, 236] width 268 height 27
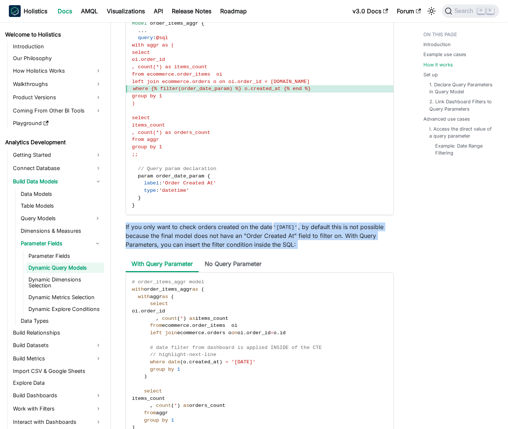
click at [210, 235] on p "If you only want to check orders created on the date '[DATE]' , by default this…" at bounding box center [259, 236] width 268 height 27
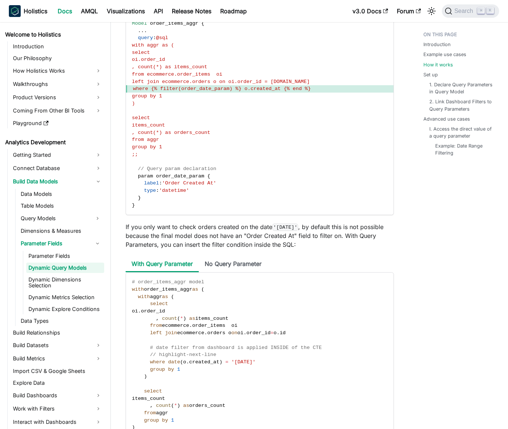
click at [206, 235] on p "If you only want to check orders created on the date '[DATE]' , by default this…" at bounding box center [259, 236] width 268 height 27
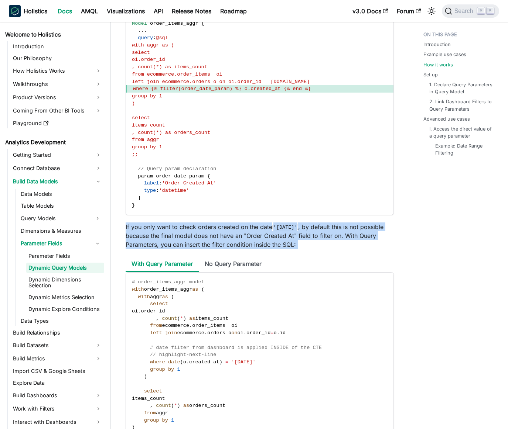
click at [206, 235] on p "If you only want to check orders created on the date '[DATE]' , by default this…" at bounding box center [259, 236] width 268 height 27
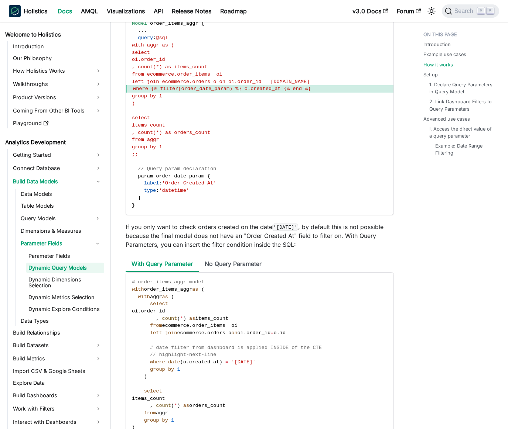
click at [202, 234] on p "If you only want to check orders created on the date '[DATE]' , by default this…" at bounding box center [259, 236] width 268 height 27
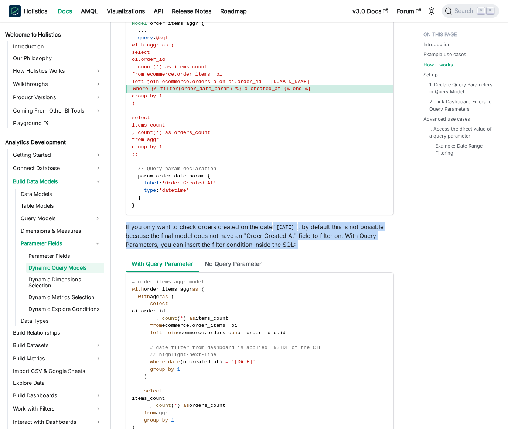
click at [202, 234] on p "If you only want to check orders created on the date '[DATE]' , by default this…" at bounding box center [259, 236] width 268 height 27
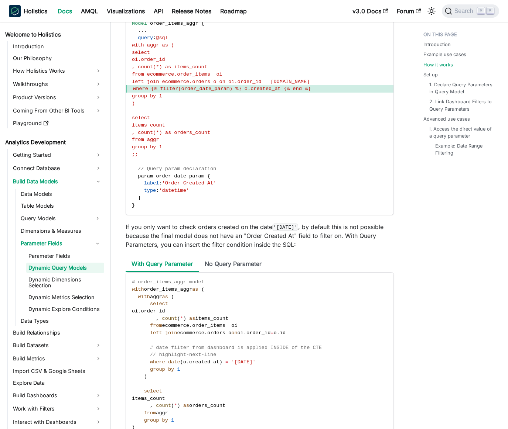
click at [199, 234] on p "If you only want to check orders created on the date '[DATE]' , by default this…" at bounding box center [259, 236] width 268 height 27
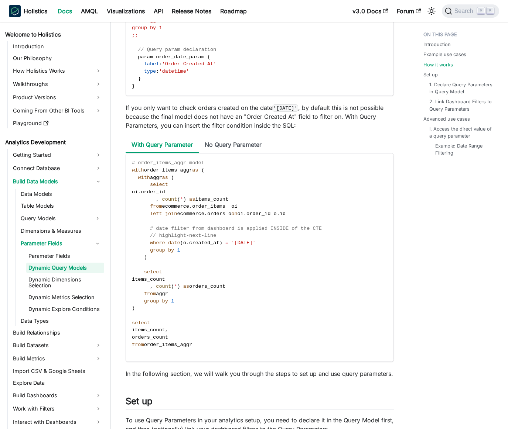
scroll to position [771, 0]
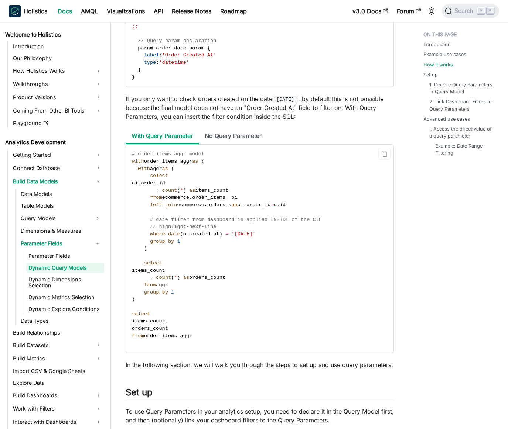
drag, startPoint x: 279, startPoint y: 235, endPoint x: 233, endPoint y: 237, distance: 46.9
click at [233, 237] on code "# order_items_aggr model with order_items_aggr as ( with aggr as ( select oi . …" at bounding box center [259, 249] width 267 height 208
click at [233, 237] on span "'[DATE]'" at bounding box center [243, 234] width 24 height 6
click at [231, 233] on span "'[DATE]'" at bounding box center [243, 234] width 24 height 6
drag, startPoint x: 231, startPoint y: 233, endPoint x: 264, endPoint y: 233, distance: 32.5
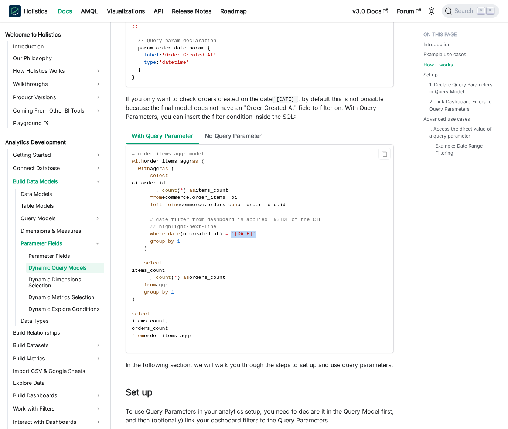
click at [255, 233] on span "'[DATE]'" at bounding box center [243, 234] width 24 height 6
drag, startPoint x: 266, startPoint y: 233, endPoint x: 231, endPoint y: 234, distance: 35.8
click at [231, 234] on span "where date ( o . created_at ) = '[DATE]'" at bounding box center [194, 234] width 124 height 6
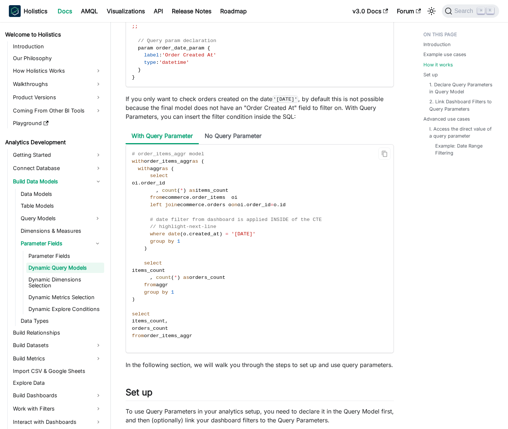
click at [230, 235] on span at bounding box center [229, 234] width 3 height 6
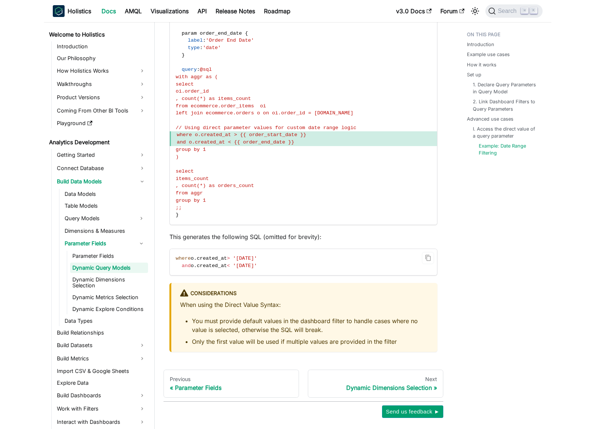
scroll to position [2206, 0]
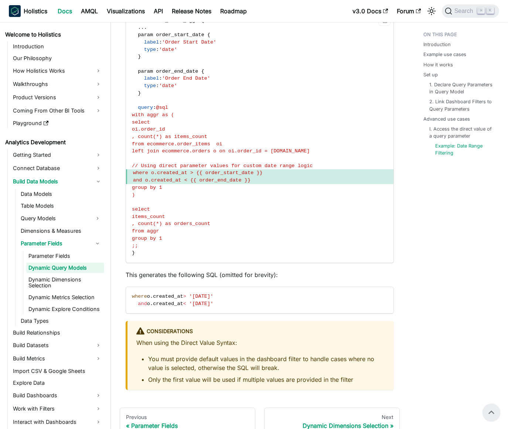
click at [233, 214] on code "Model order_items_aggr { . . . param order_start_date { label : 'Order Start Da…" at bounding box center [259, 137] width 267 height 252
click at [210, 221] on span ", count(*) as orders_count" at bounding box center [171, 224] width 78 height 6
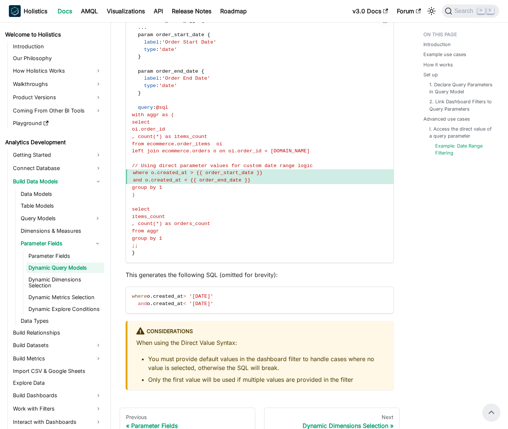
click at [226, 163] on span "// Using direct parameter values for custom date range logic" at bounding box center [222, 166] width 180 height 6
click at [235, 178] on span "and o.created_at < {{ order_end_date }}" at bounding box center [191, 181] width 117 height 6
click at [233, 170] on span "where o.created_at > {{ order_start_date }}" at bounding box center [198, 173] width 130 height 6
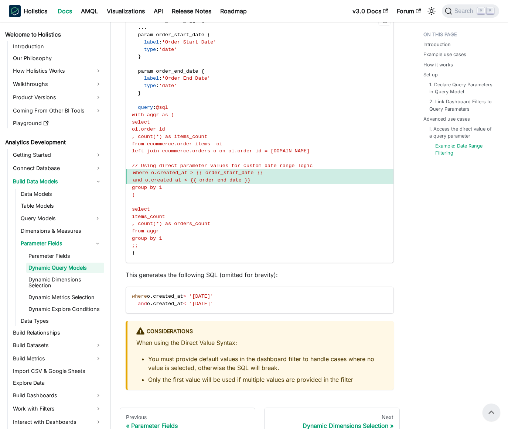
click at [233, 170] on span "where o.created_at > {{ order_start_date }}" at bounding box center [198, 173] width 130 height 6
click at [230, 170] on span "where o.created_at > {{ order_start_date }}" at bounding box center [198, 173] width 130 height 6
click at [229, 163] on span "// Using direct parameter values for custom date range logic" at bounding box center [222, 166] width 180 height 6
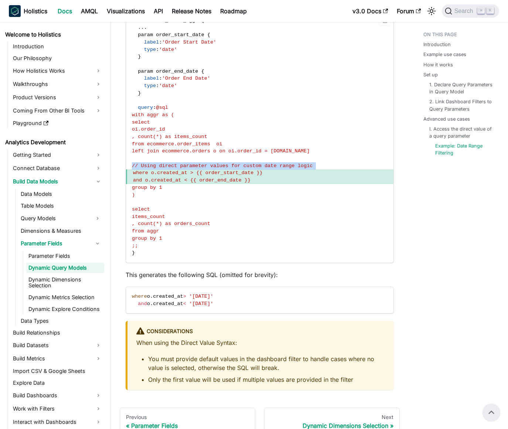
click at [229, 163] on span "// Using direct parameter values for custom date range logic" at bounding box center [222, 166] width 180 height 6
click at [235, 163] on span "// Using direct parameter values for custom date range logic" at bounding box center [222, 166] width 180 height 6
click at [238, 163] on span "// Using direct parameter values for custom date range logic" at bounding box center [222, 166] width 180 height 6
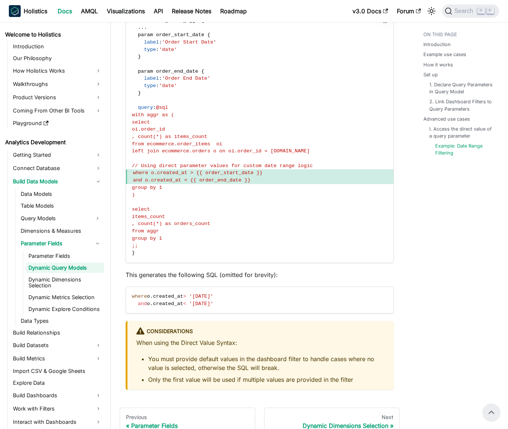
click at [334, 157] on code "Model order_items_aggr { . . . param order_start_date { label : 'Order Start Da…" at bounding box center [259, 137] width 267 height 252
drag, startPoint x: 334, startPoint y: 157, endPoint x: 162, endPoint y: 154, distance: 171.7
click at [162, 154] on code "Model order_items_aggr { . . . param order_start_date { label : 'Order Start Da…" at bounding box center [259, 137] width 267 height 252
click at [162, 163] on span "// Using direct parameter values for custom date range logic" at bounding box center [222, 166] width 180 height 6
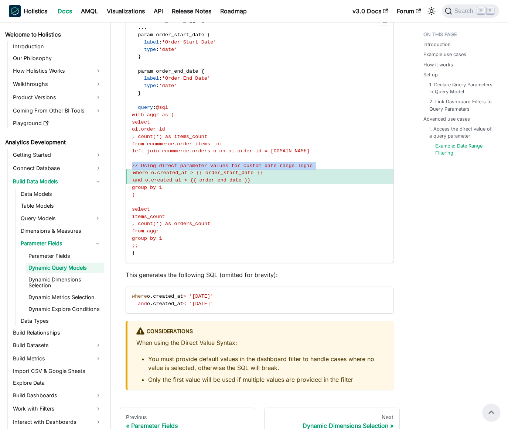
click at [162, 163] on span "// Using direct parameter values for custom date range logic" at bounding box center [222, 166] width 180 height 6
click at [174, 163] on span "// Using direct parameter values for custom date range logic" at bounding box center [222, 166] width 180 height 6
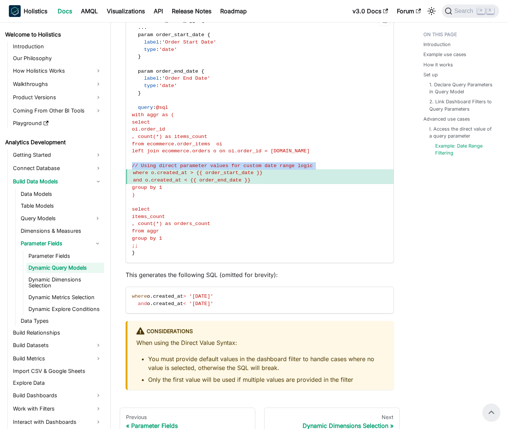
click at [173, 163] on span "// Using direct parameter values for custom date range logic" at bounding box center [222, 166] width 180 height 6
click at [251, 163] on span "// Using direct parameter values for custom date range logic" at bounding box center [222, 166] width 180 height 6
click at [245, 163] on span "// Using direct parameter values for custom date range logic" at bounding box center [222, 166] width 180 height 6
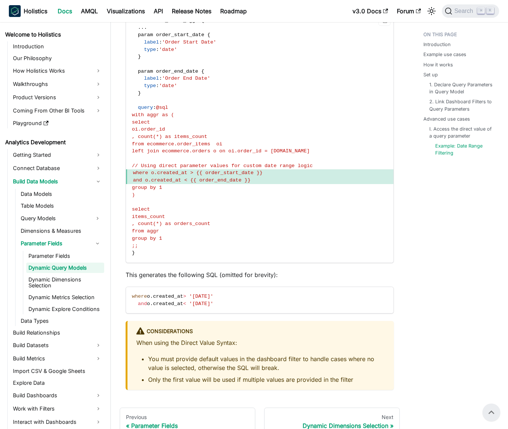
click at [245, 163] on span "// Using direct parameter values for custom date range logic" at bounding box center [222, 166] width 180 height 6
click at [245, 170] on span "where o.created_at > {{ order_start_date }}" at bounding box center [198, 173] width 130 height 6
click at [238, 170] on span "where o.created_at > {{ order_start_date }}" at bounding box center [198, 173] width 130 height 6
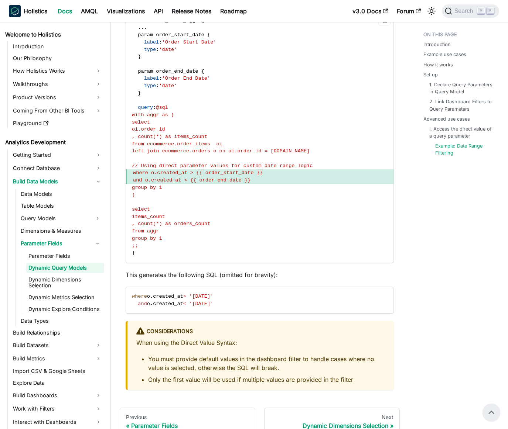
click at [262, 170] on span "where o.created_at > {{ order_start_date }}" at bounding box center [198, 173] width 130 height 6
click at [258, 170] on span "where o.created_at > {{ order_start_date }}" at bounding box center [198, 173] width 130 height 6
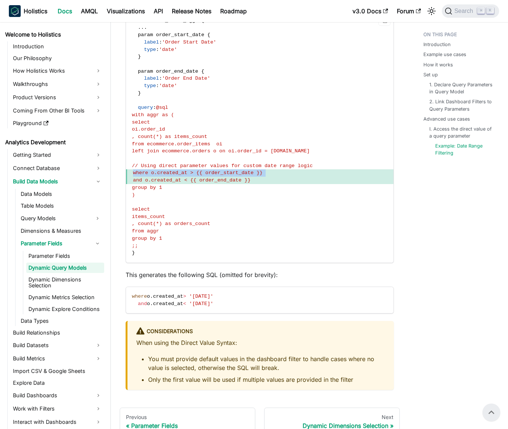
click at [258, 170] on span "where o.created_at > {{ order_start_date }}" at bounding box center [198, 173] width 130 height 6
click at [254, 170] on span "where o.created_at > {{ order_start_date }}" at bounding box center [198, 173] width 130 height 6
click at [259, 170] on span "where o.created_at > {{ order_start_date }}" at bounding box center [198, 173] width 130 height 6
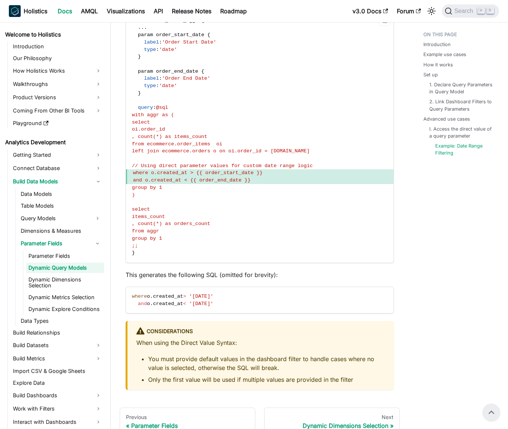
click at [262, 170] on span "where o.created_at > {{ order_start_date }}" at bounding box center [198, 173] width 130 height 6
click at [285, 169] on span "where o.created_at > {{ order_start_date }}" at bounding box center [259, 172] width 267 height 7
drag, startPoint x: 285, startPoint y: 165, endPoint x: 216, endPoint y: 164, distance: 69.8
click at [216, 169] on span "where o.created_at > {{ order_start_date }}" at bounding box center [259, 172] width 267 height 7
click at [216, 170] on span "where o.created_at > {{ order_start_date }}" at bounding box center [198, 173] width 130 height 6
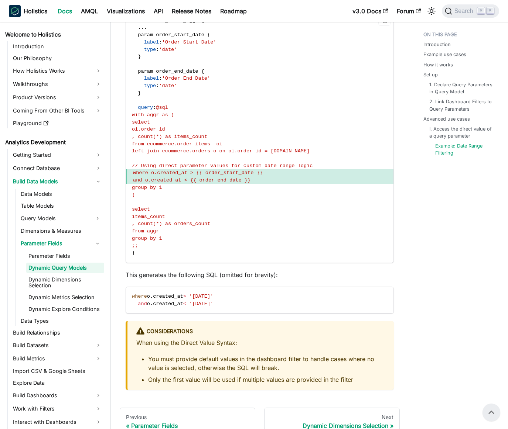
click at [210, 170] on span "where o.created_at > {{ order_start_date }}" at bounding box center [198, 173] width 130 height 6
drag, startPoint x: 210, startPoint y: 161, endPoint x: 203, endPoint y: 162, distance: 7.0
click at [210, 170] on span "where o.created_at > {{ order_start_date }}" at bounding box center [198, 173] width 130 height 6
click at [203, 170] on span "where o.created_at > {{ order_start_date }}" at bounding box center [198, 173] width 130 height 6
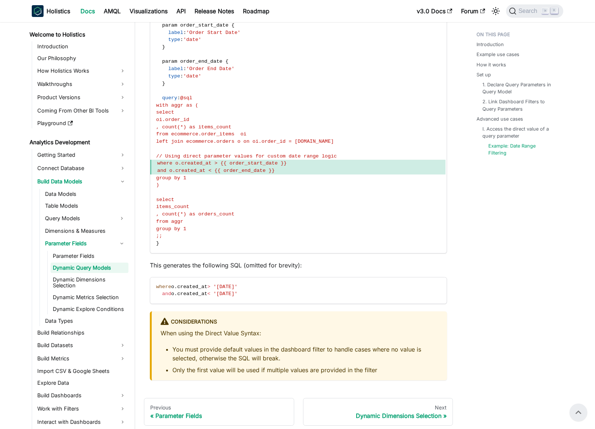
click at [238, 230] on code "Model order_items_aggr { . . . param order_start_date { label : 'Order Start Da…" at bounding box center [297, 127] width 295 height 252
